Goal: Information Seeking & Learning: Find specific fact

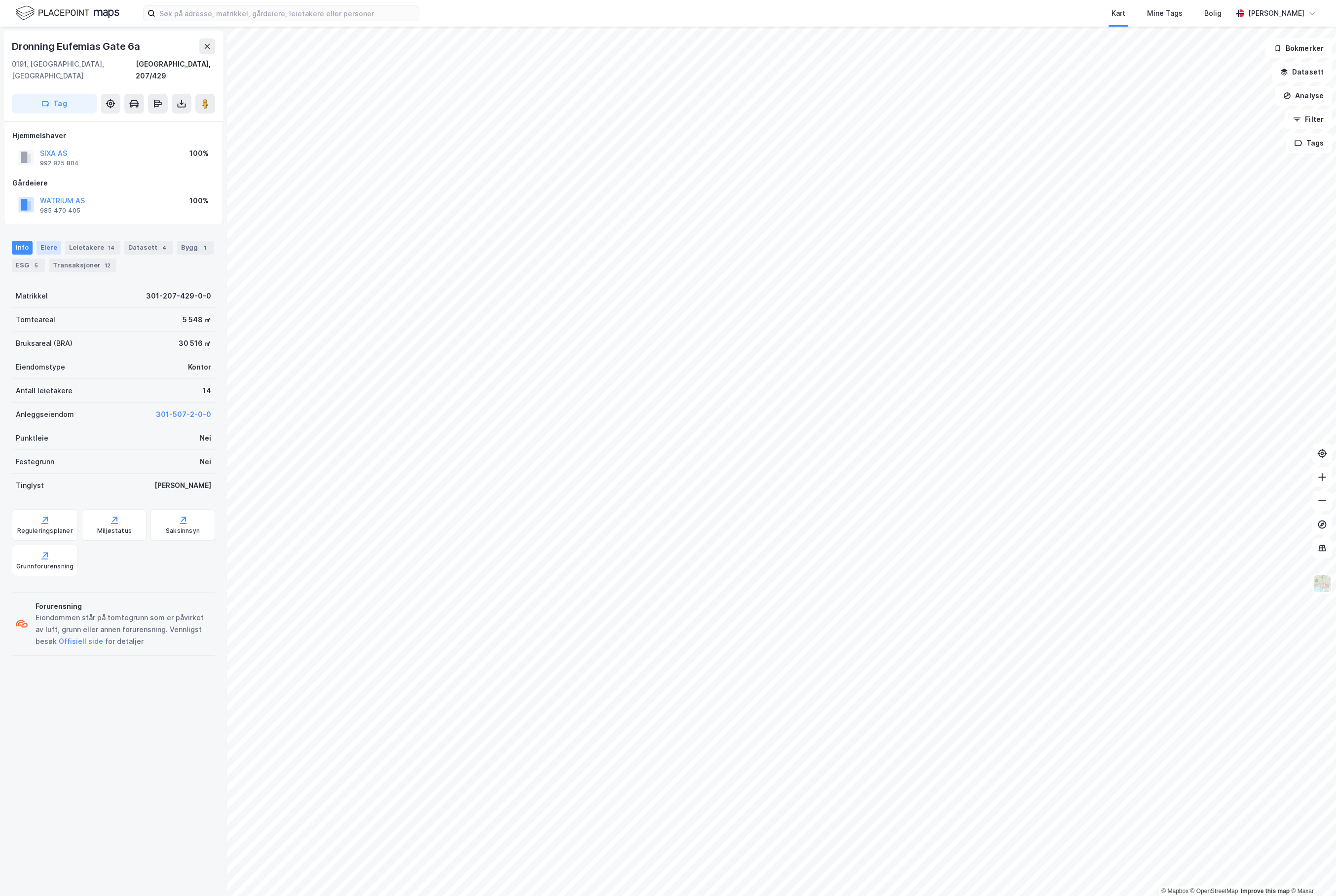
click at [45, 241] on div "Eiere" at bounding box center [49, 248] width 24 height 14
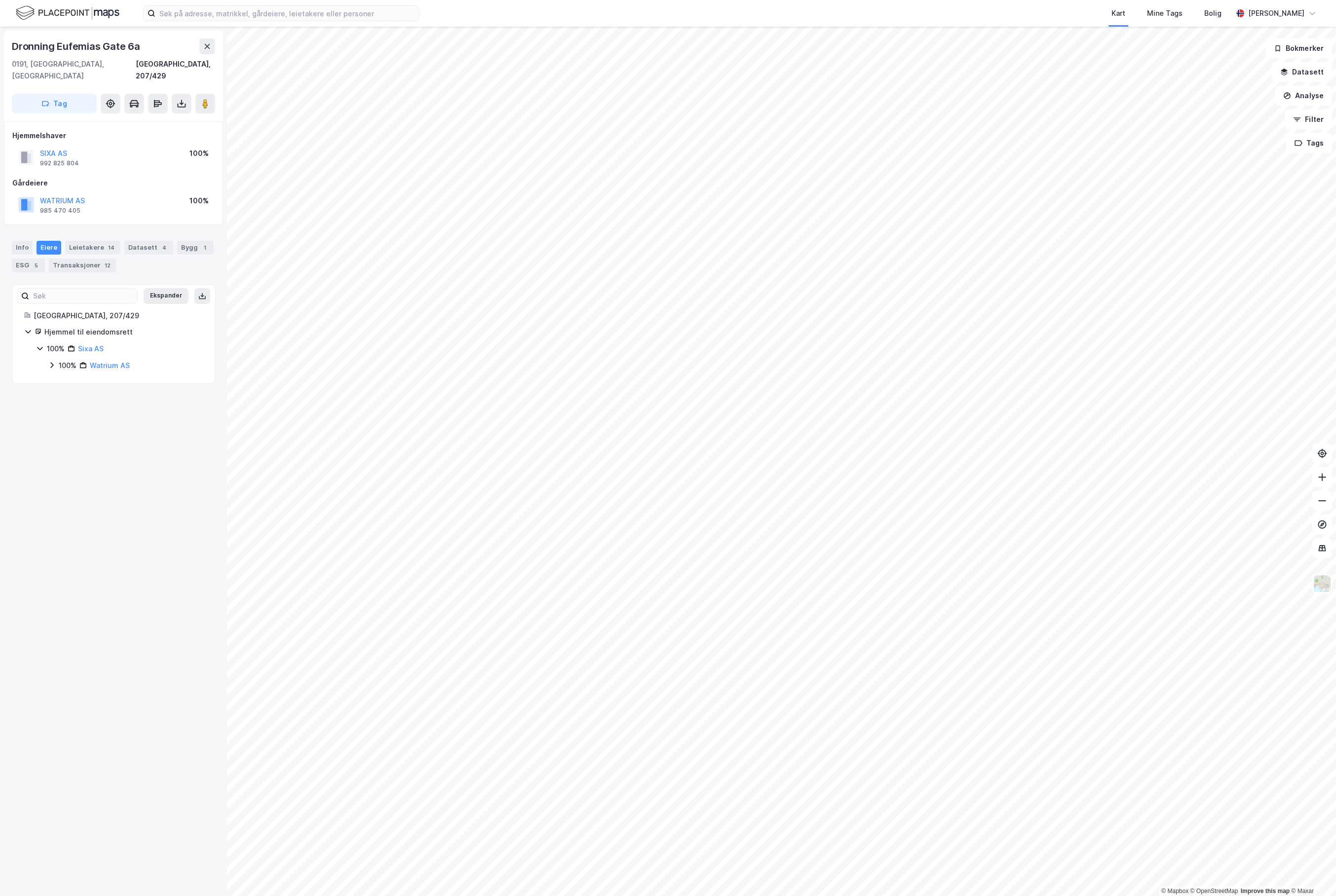
click at [52, 361] on icon at bounding box center [52, 365] width 8 height 8
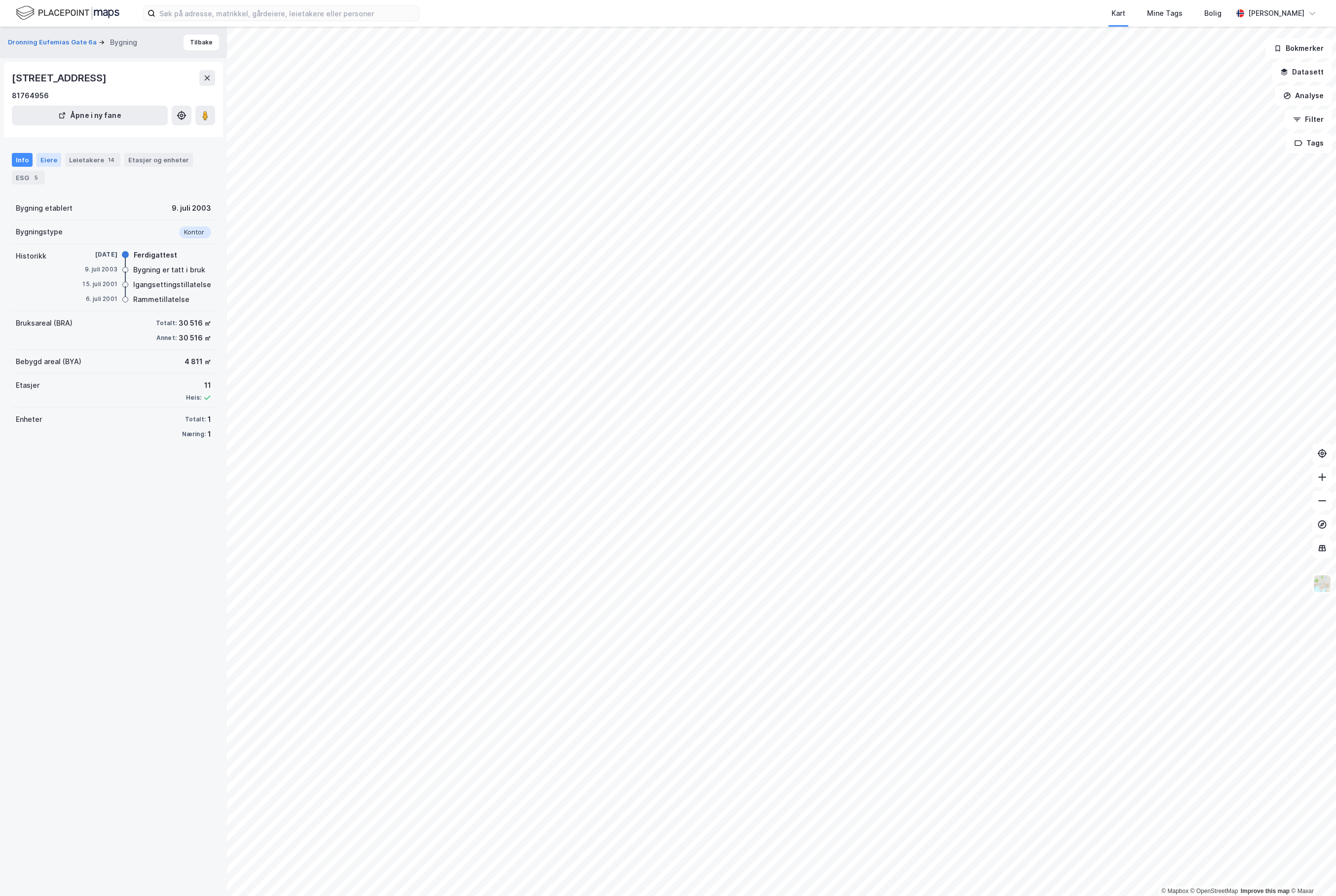
click at [49, 160] on div "Eiere" at bounding box center [49, 160] width 24 height 14
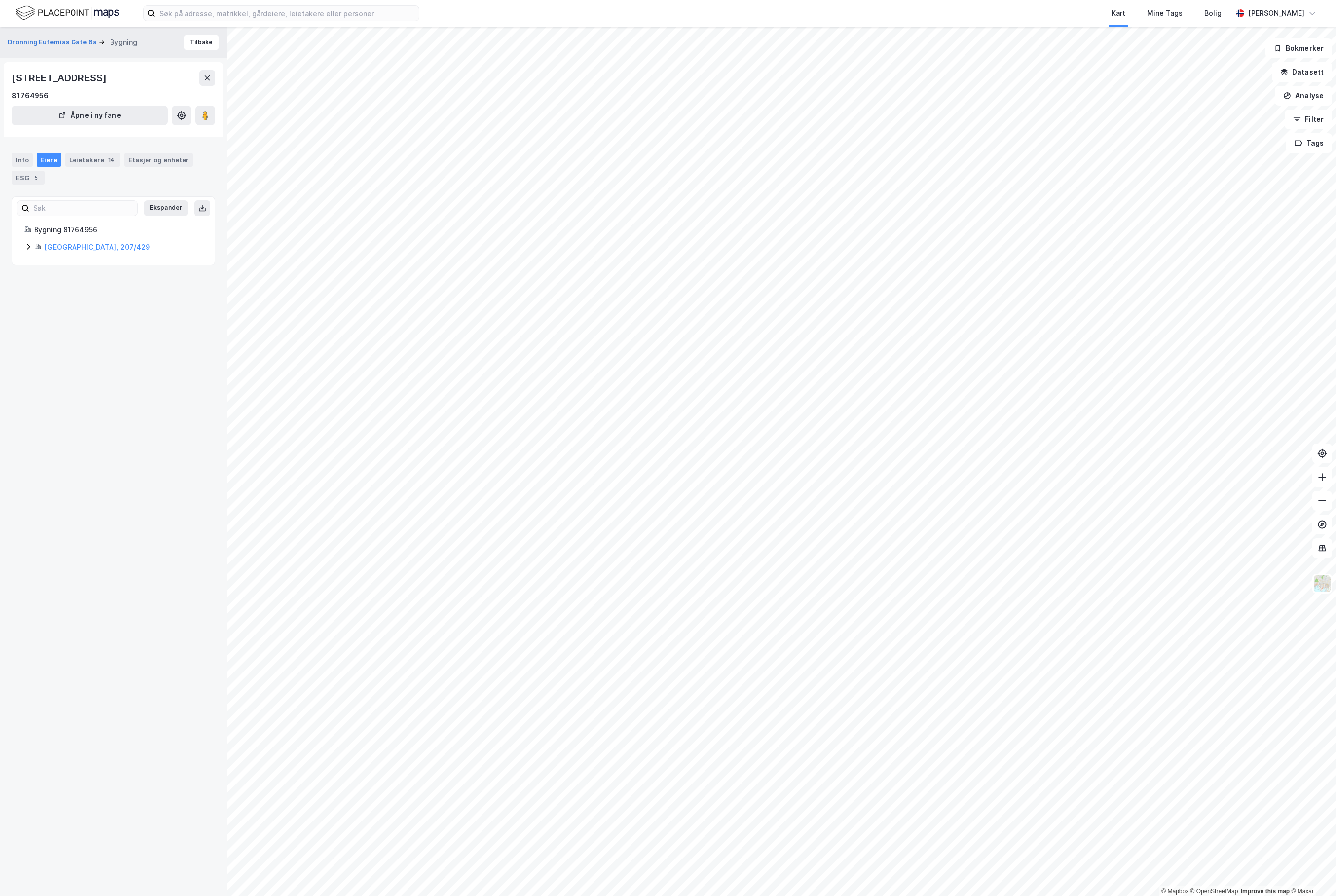
click at [51, 159] on div "Eiere" at bounding box center [49, 160] width 24 height 14
click at [28, 247] on icon at bounding box center [28, 246] width 8 height 8
click at [65, 300] on icon at bounding box center [63, 297] width 8 height 8
drag, startPoint x: 112, startPoint y: 314, endPoint x: 153, endPoint y: 316, distance: 41.0
click at [153, 316] on div "88% Woyage S.a." at bounding box center [143, 314] width 120 height 12
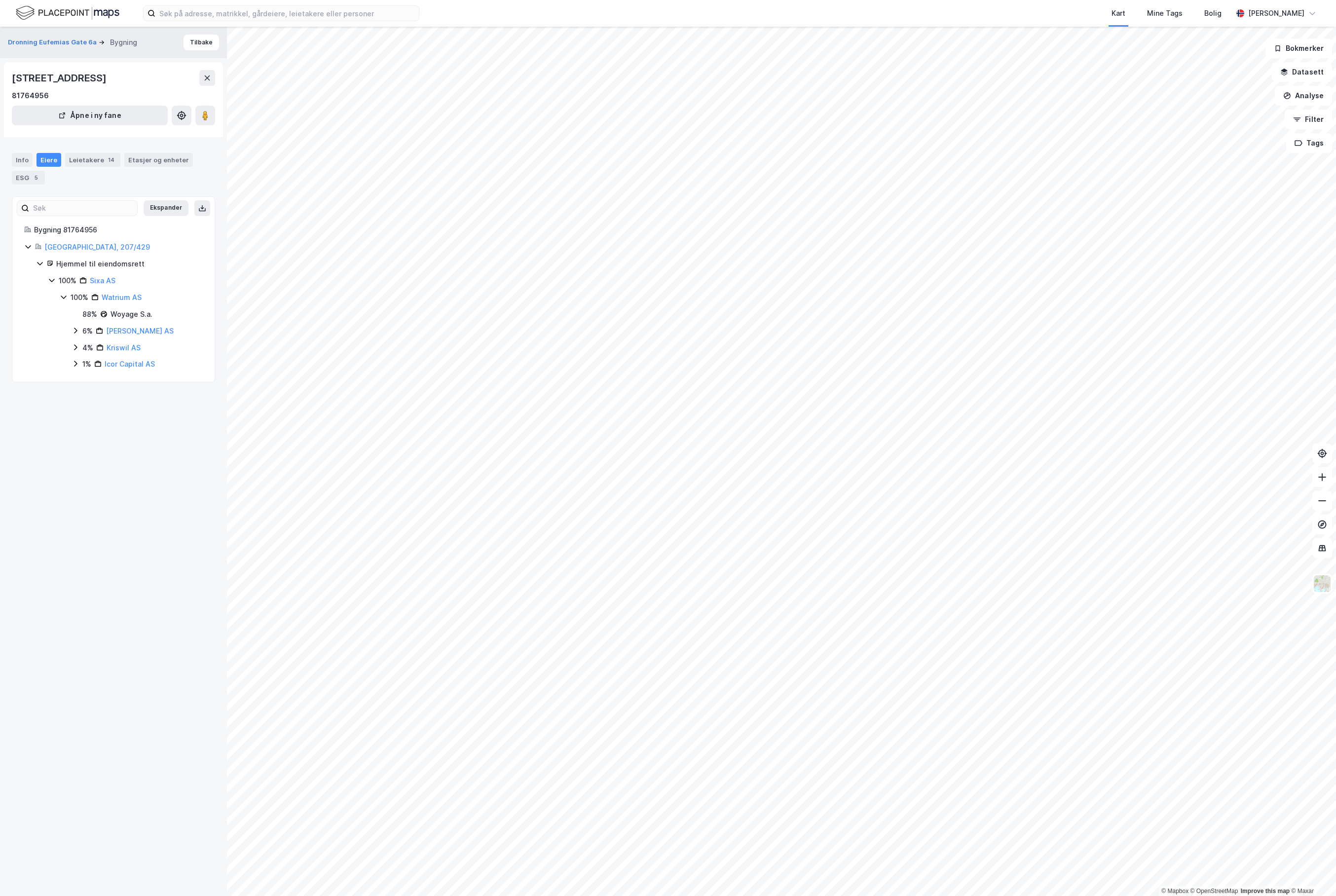
click at [78, 331] on icon at bounding box center [76, 330] width 8 height 8
click at [78, 376] on icon at bounding box center [76, 375] width 8 height 8
click at [74, 413] on icon at bounding box center [76, 409] width 8 height 8
click at [88, 429] on icon at bounding box center [87, 425] width 3 height 6
